Goal: Find specific fact: Find specific fact

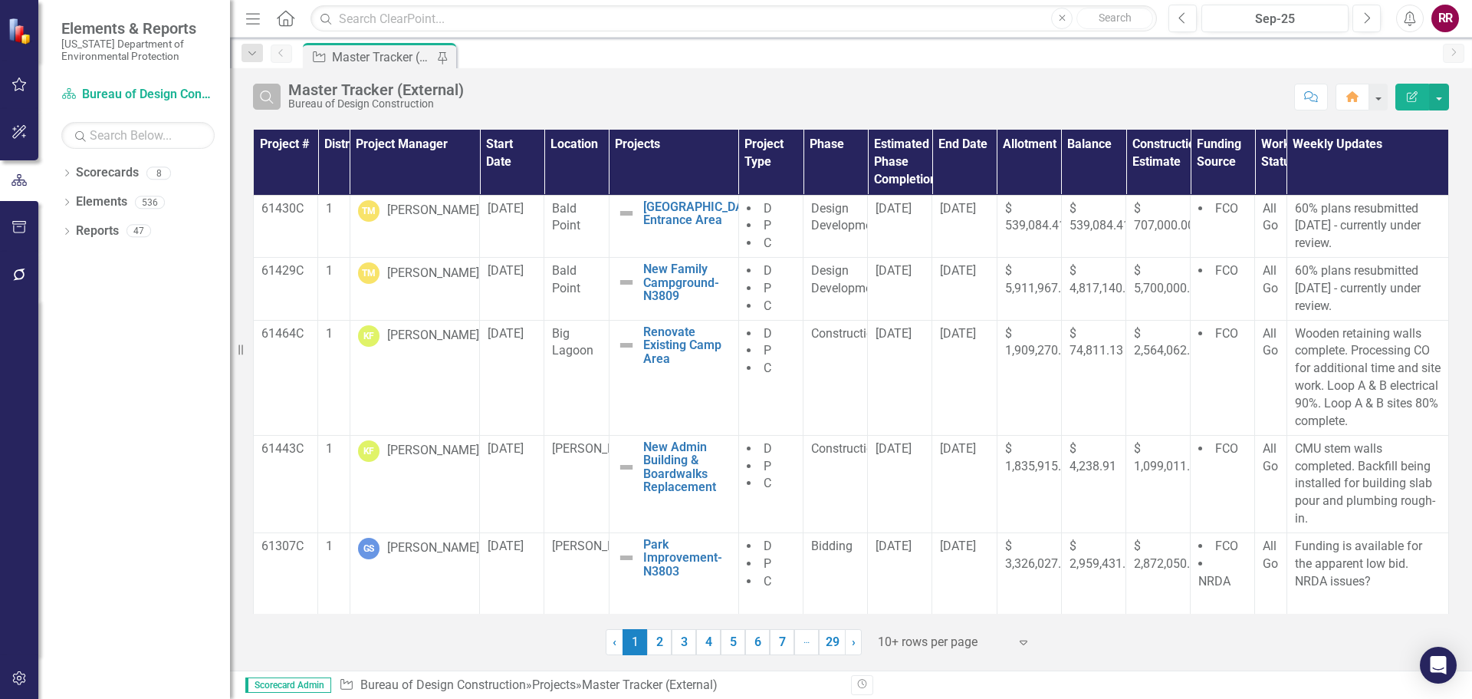
click at [270, 97] on icon "Search" at bounding box center [266, 97] width 17 height 14
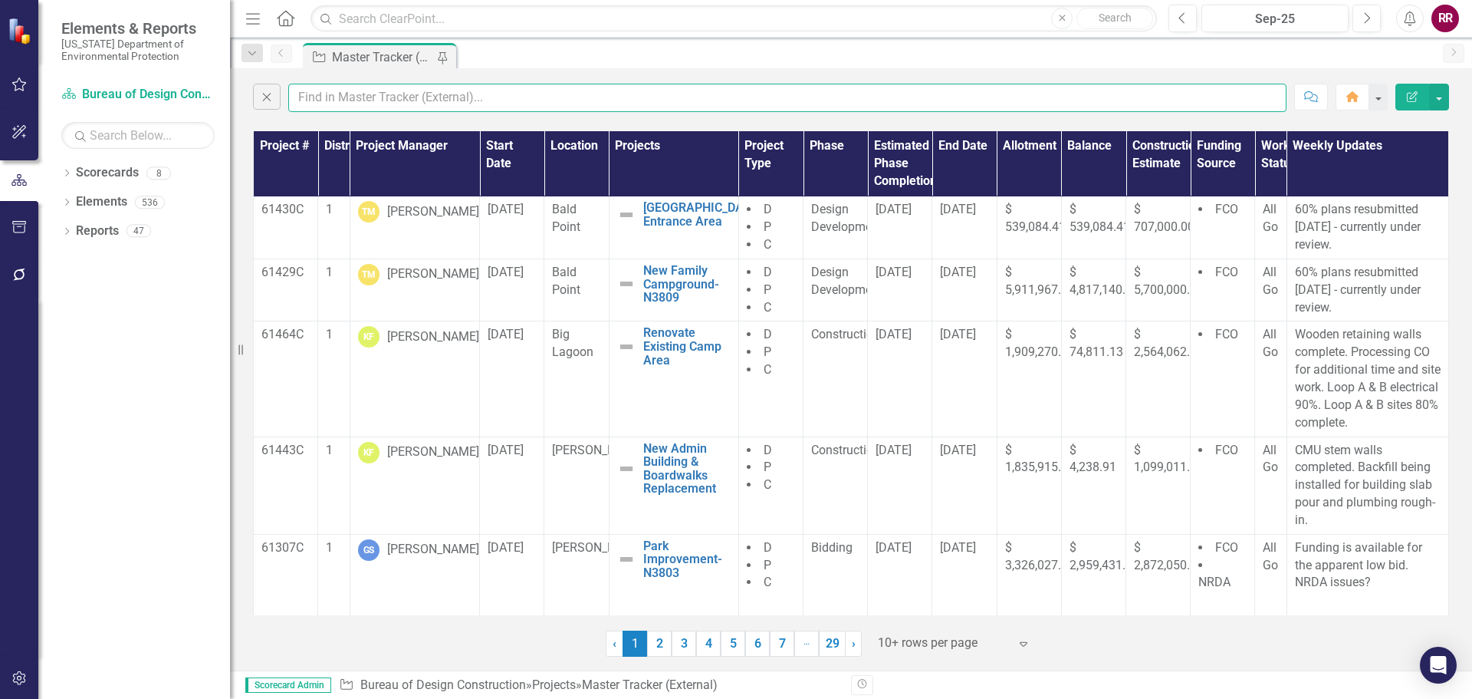
click at [352, 99] on input "text" at bounding box center [787, 98] width 998 height 28
type input "gage"
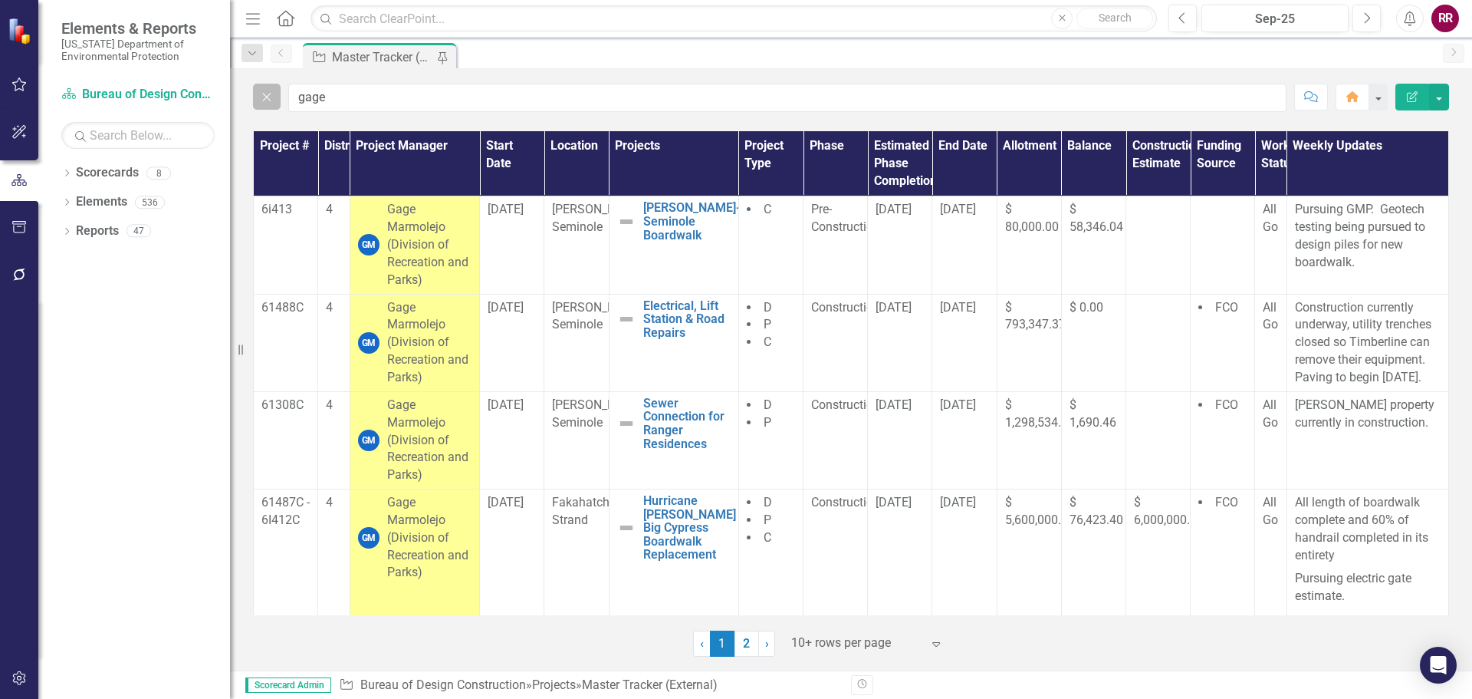
click at [274, 103] on icon "Close" at bounding box center [266, 97] width 17 height 14
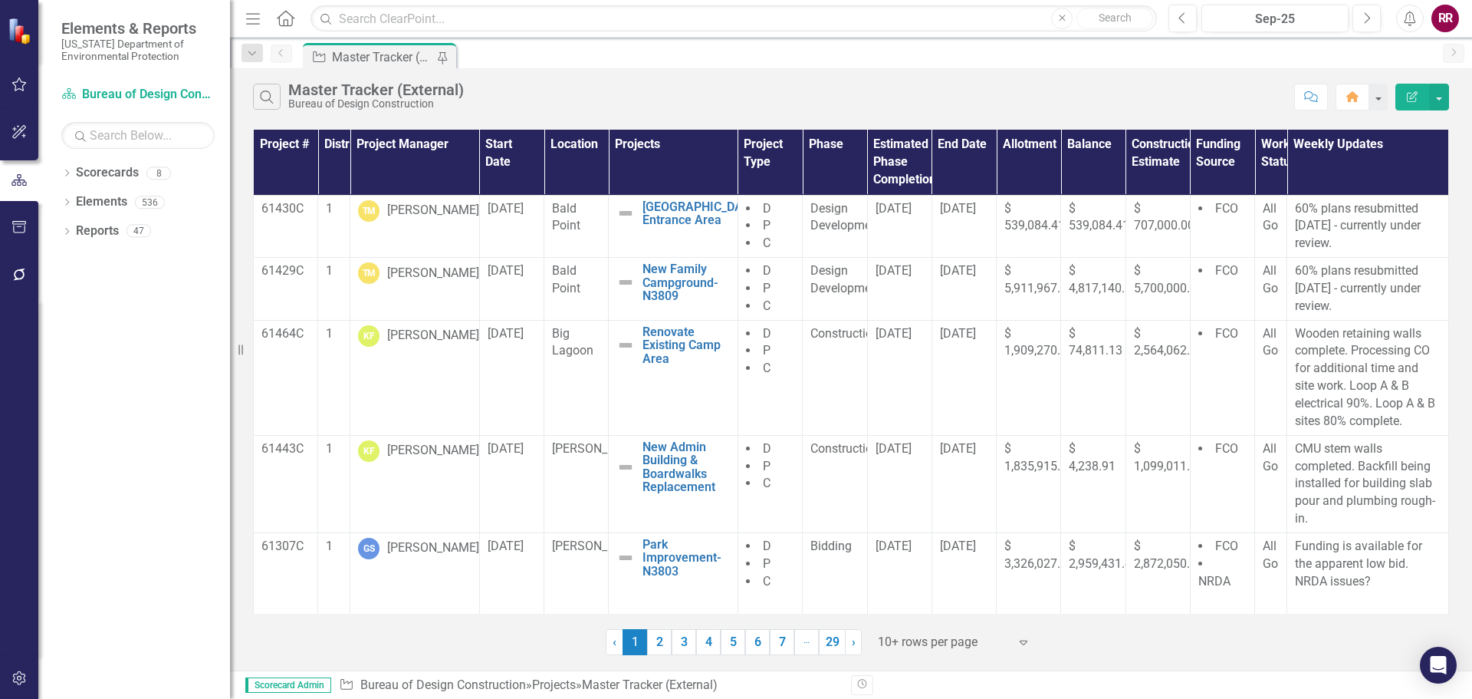
click at [329, 100] on div "Bureau of Design Construction" at bounding box center [376, 104] width 176 height 12
click at [276, 93] on button "Search" at bounding box center [267, 97] width 28 height 26
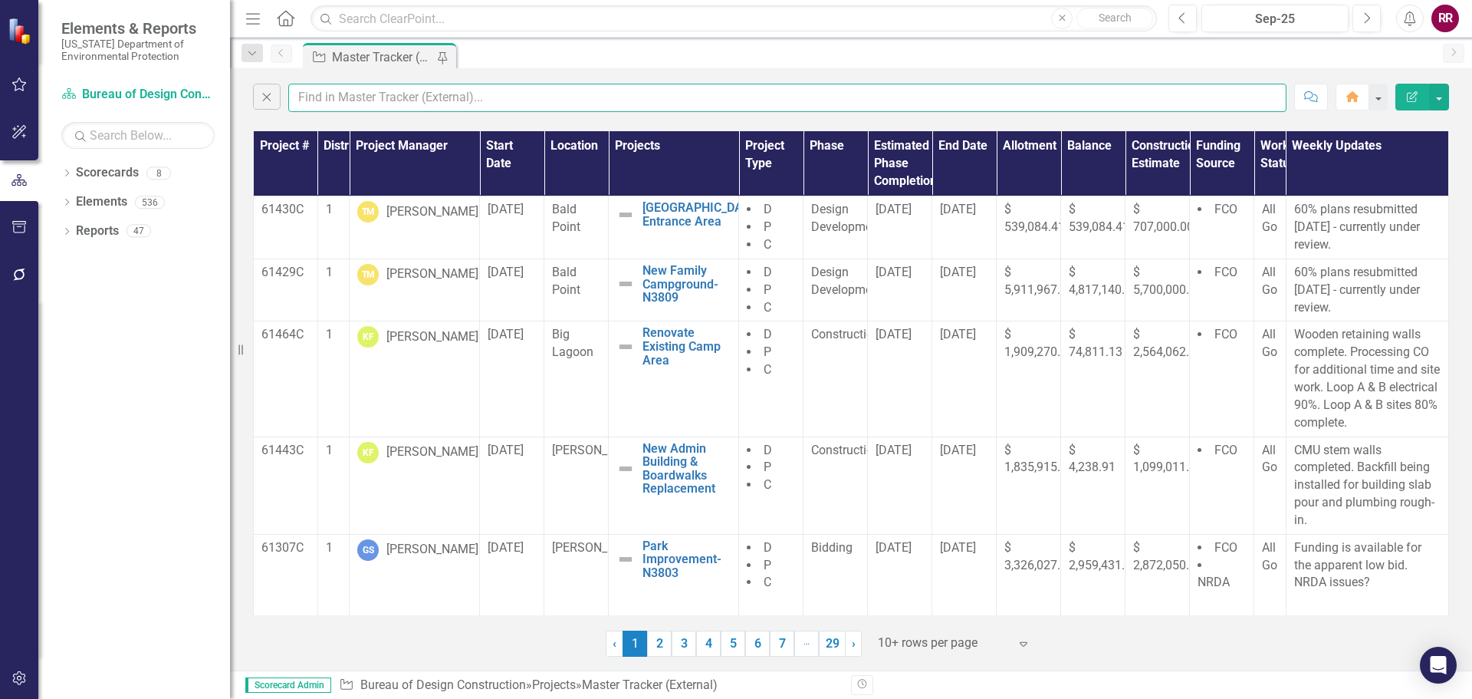
click at [334, 100] on input "text" at bounding box center [787, 98] width 998 height 28
type input "[PERSON_NAME]"
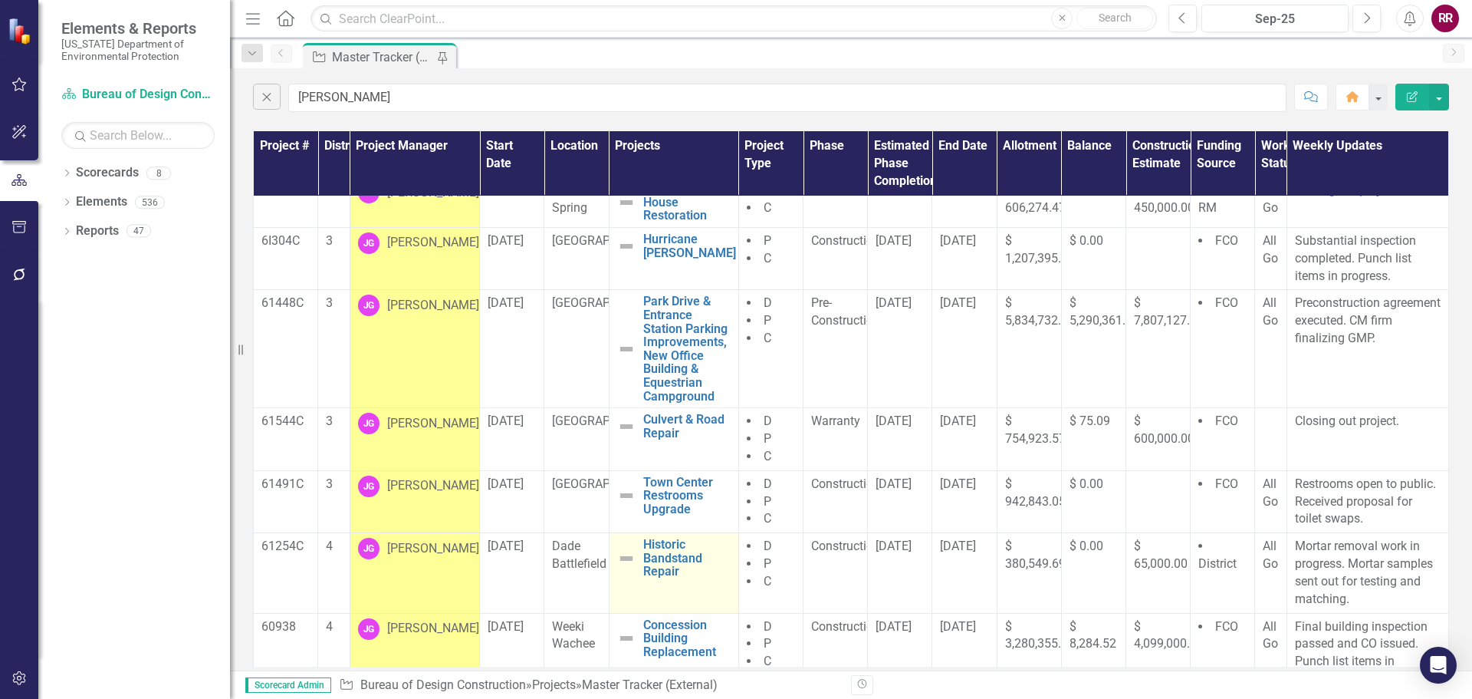
scroll to position [275, 0]
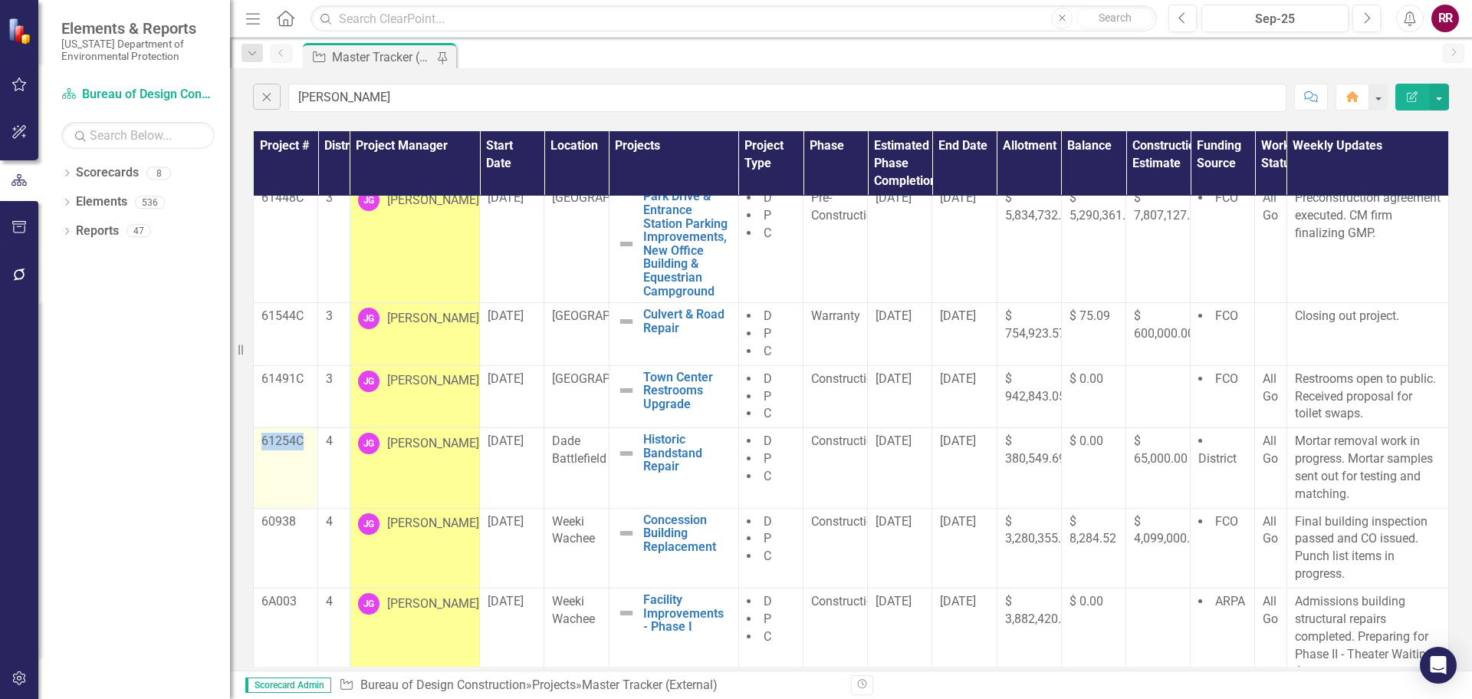
drag, startPoint x: 304, startPoint y: 419, endPoint x: 275, endPoint y: 419, distance: 28.4
click at [265, 432] on p "61254C" at bounding box center [285, 441] width 48 height 18
copy p "61254C"
click at [169, 426] on div "Dropdown Scorecards 8 Bureau of Design Construction SB 712 Implementation Maste…" at bounding box center [134, 429] width 192 height 538
click at [268, 97] on icon "Close" at bounding box center [266, 97] width 17 height 14
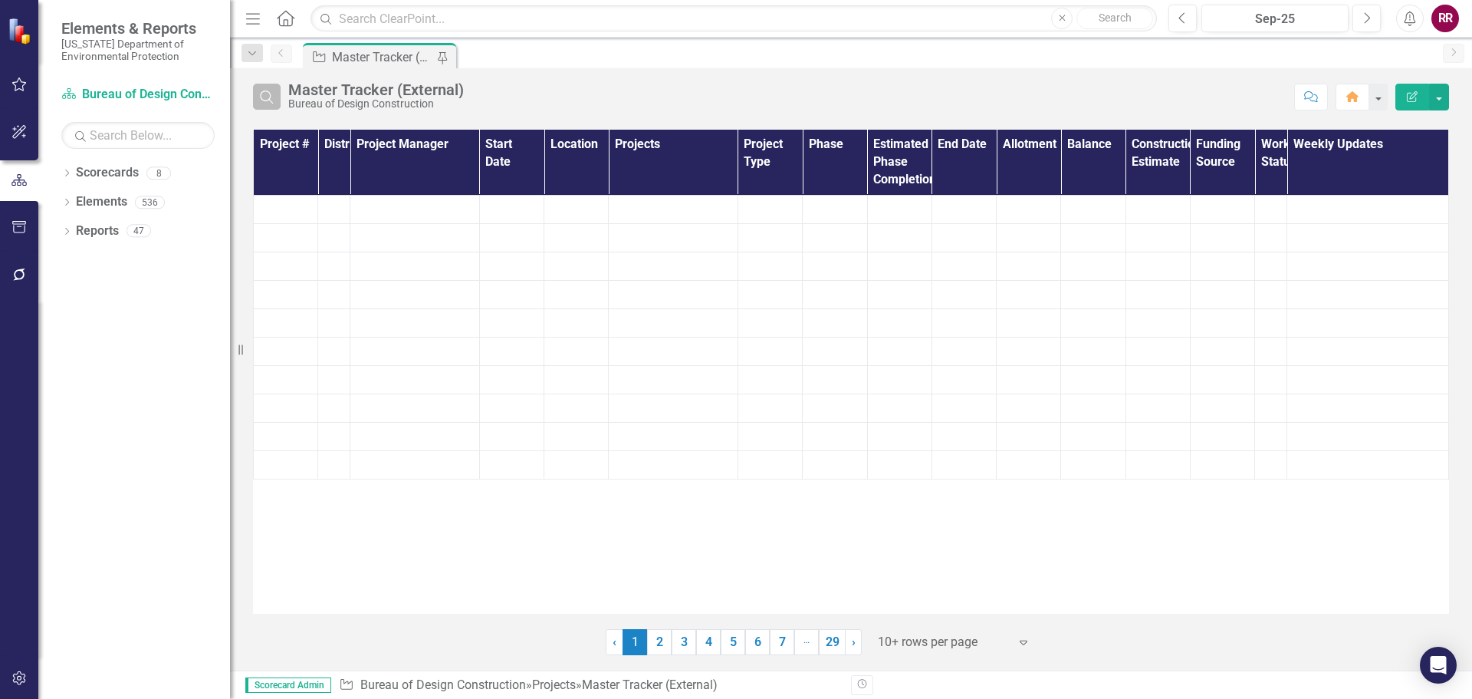
scroll to position [0, 0]
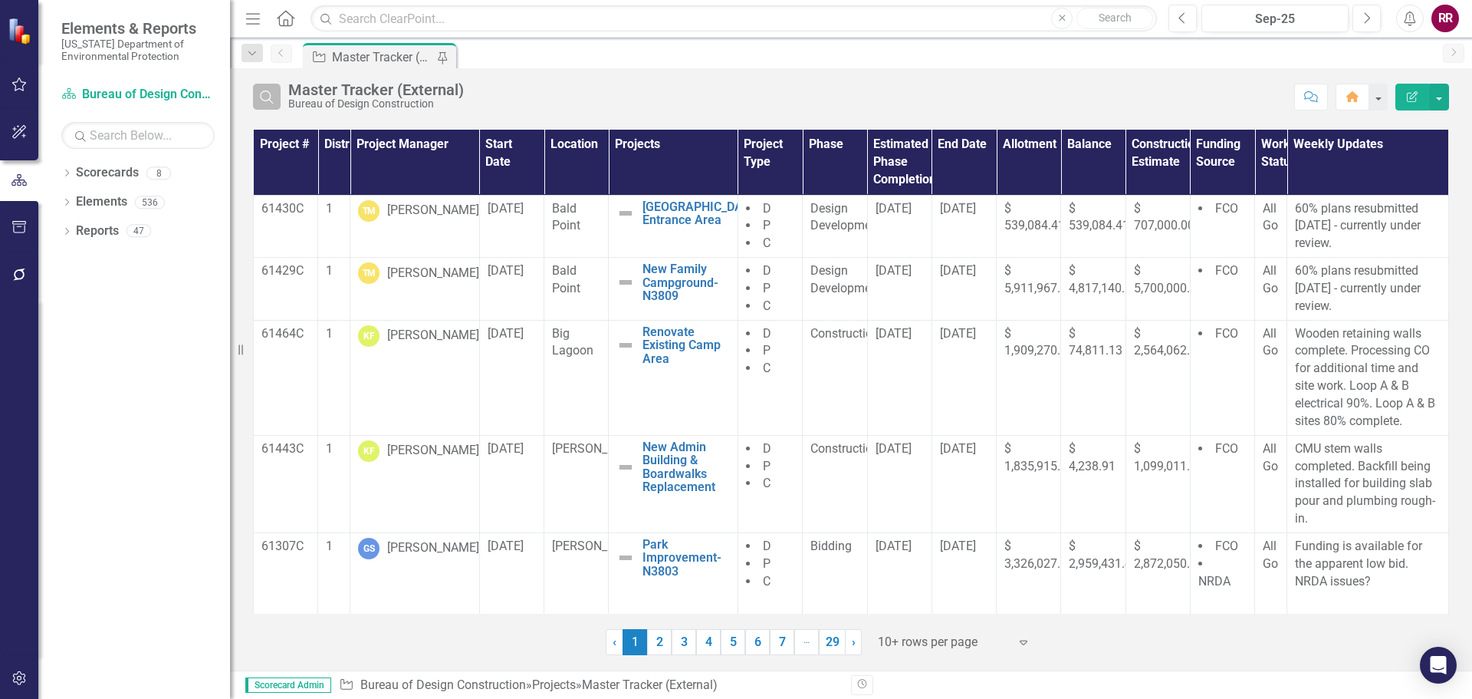
click at [268, 99] on icon "Search" at bounding box center [266, 97] width 17 height 14
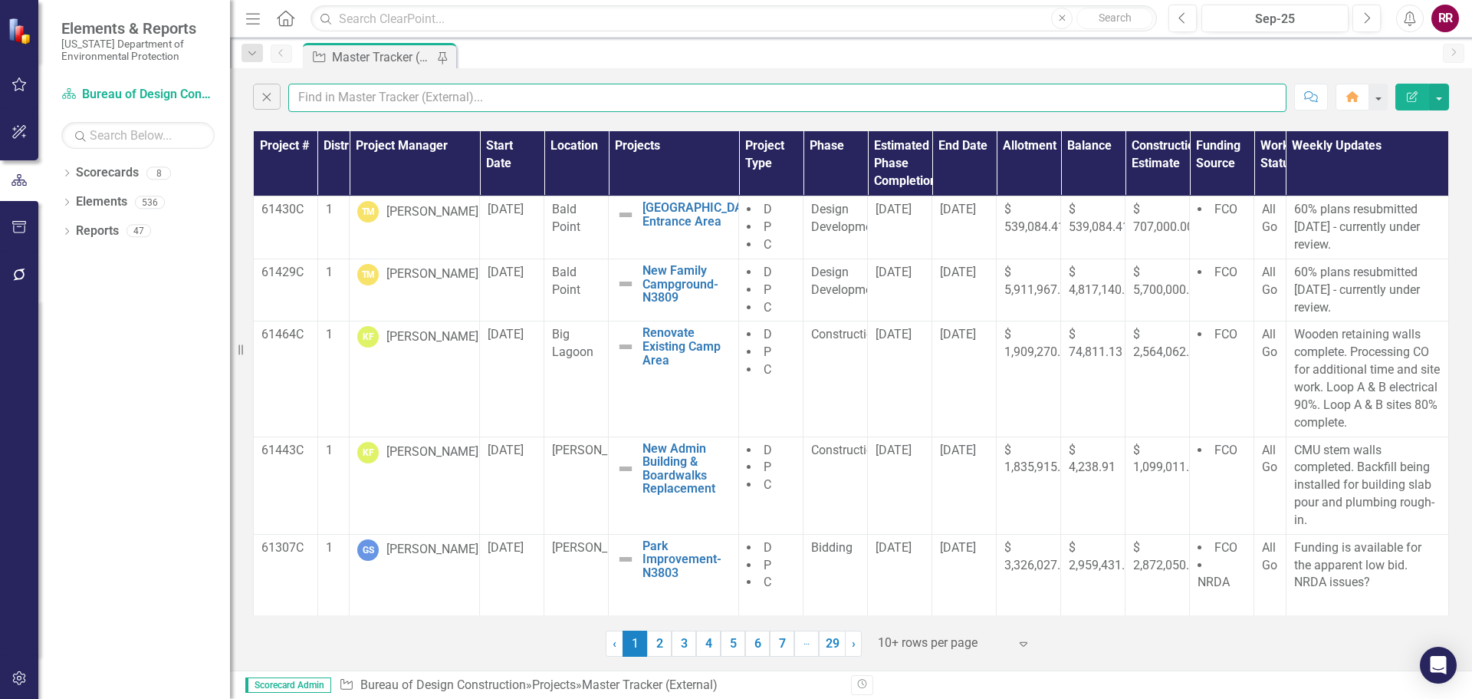
click at [327, 93] on input "text" at bounding box center [787, 98] width 998 height 28
